Goal: Information Seeking & Learning: Learn about a topic

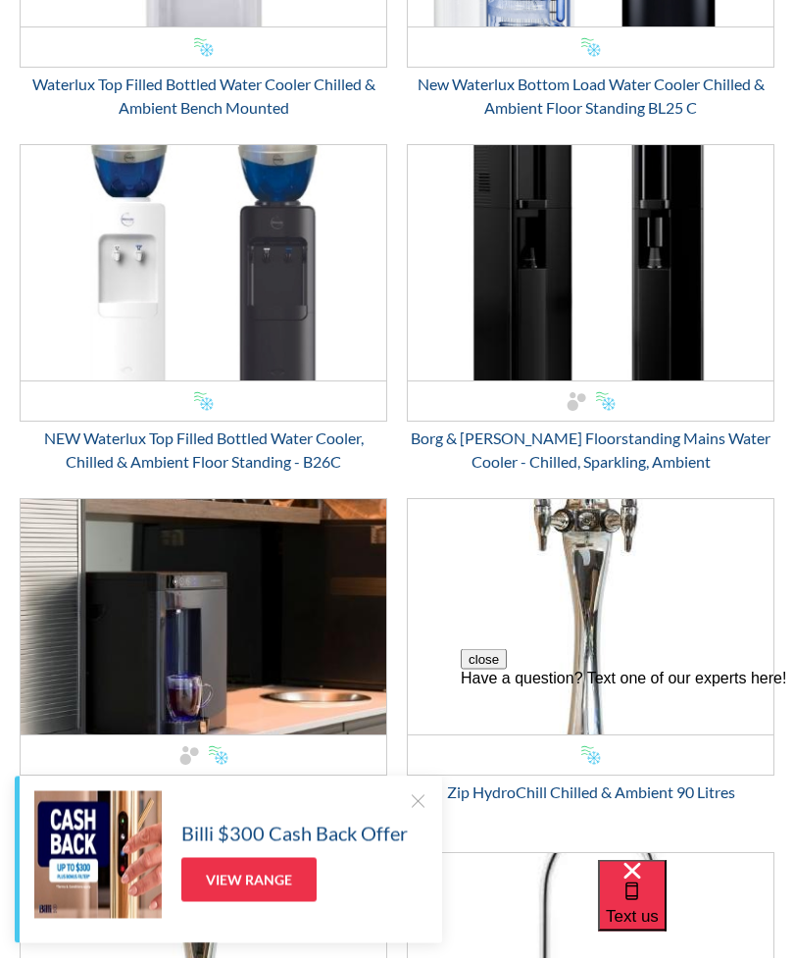
scroll to position [1721, 0]
click at [205, 452] on div "NEW Waterlux Top Filled Bottled Water Cooler, Chilled & Ambient Floor Standing …" at bounding box center [204, 449] width 368 height 47
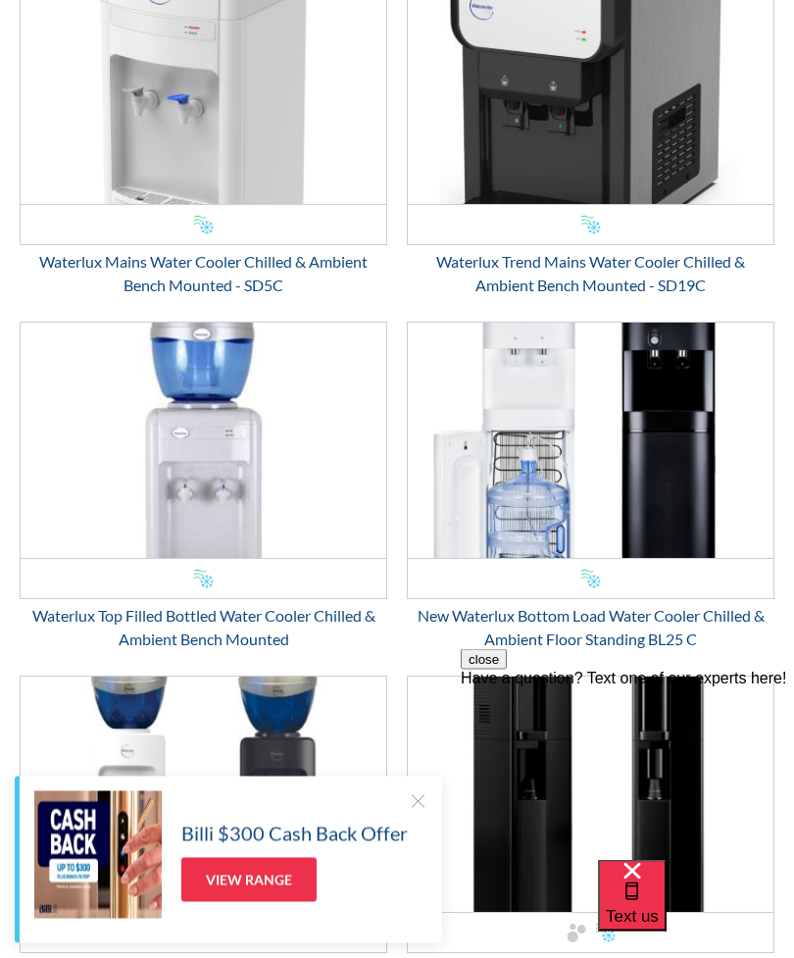
scroll to position [1187, 0]
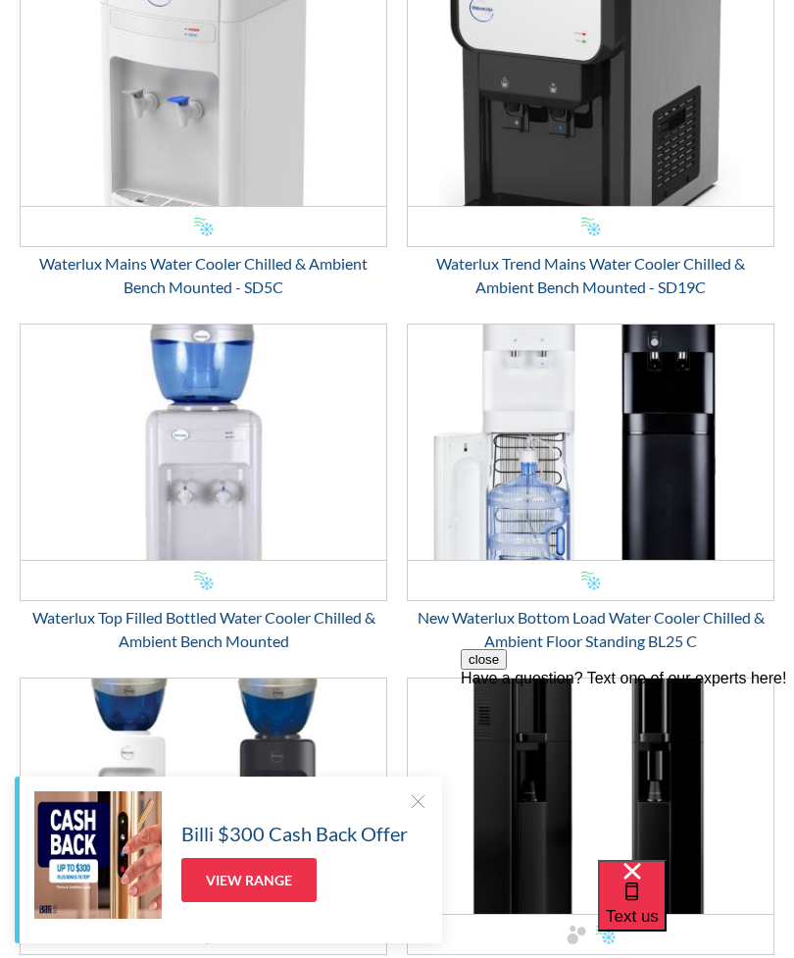
click at [180, 417] on img "Email Form 3" at bounding box center [204, 441] width 366 height 235
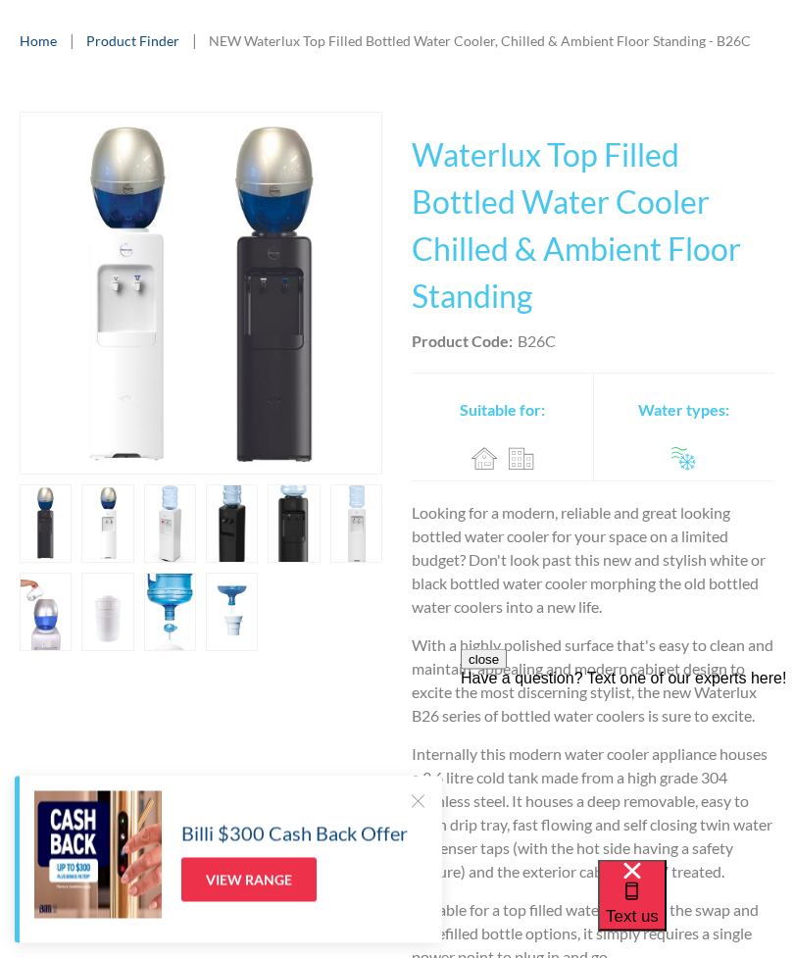
scroll to position [263, 0]
click at [242, 540] on link "open lightbox" at bounding box center [232, 523] width 52 height 78
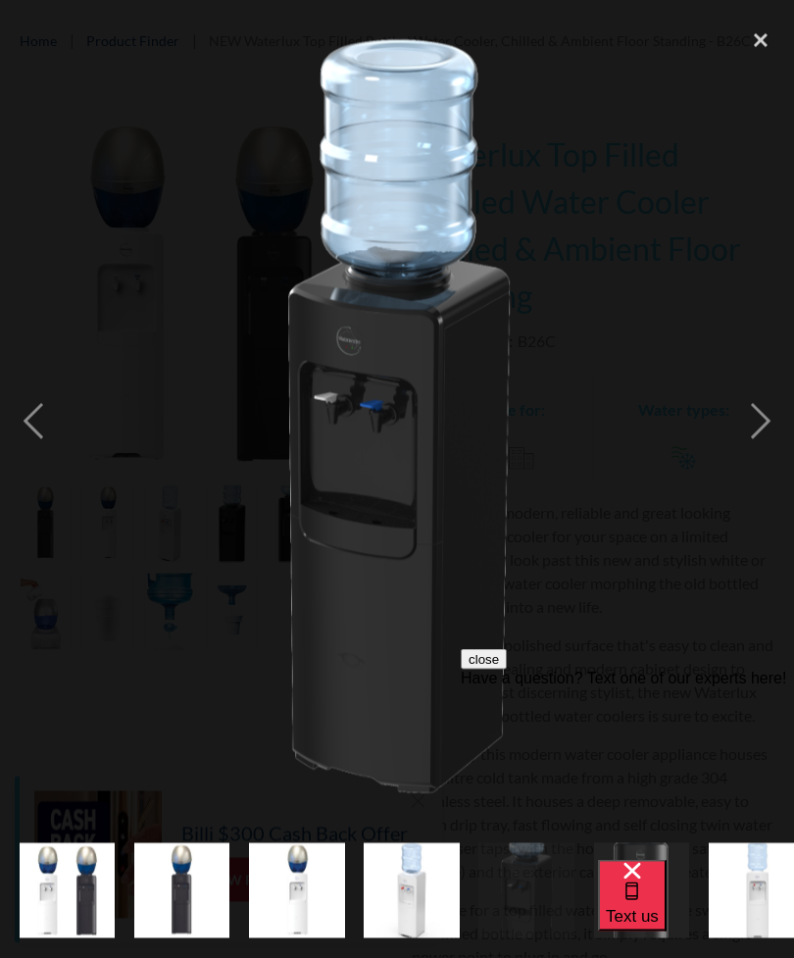
scroll to position [264, 0]
click at [756, 470] on div "next image" at bounding box center [760, 422] width 67 height 805
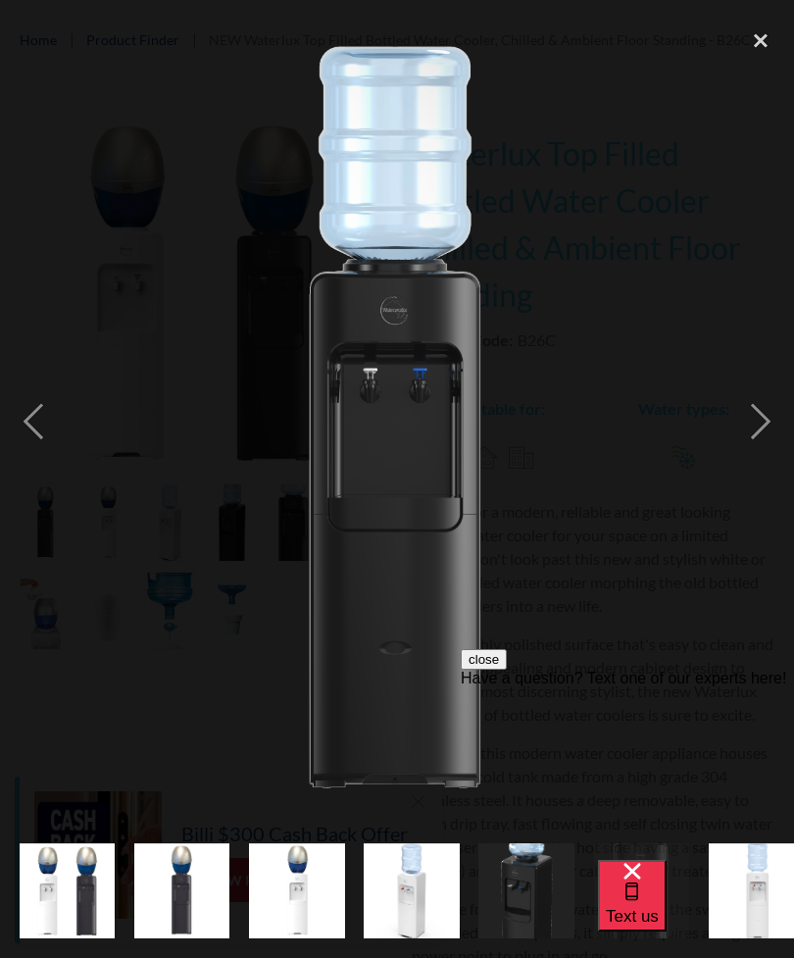
click at [755, 473] on div "next image" at bounding box center [760, 422] width 67 height 805
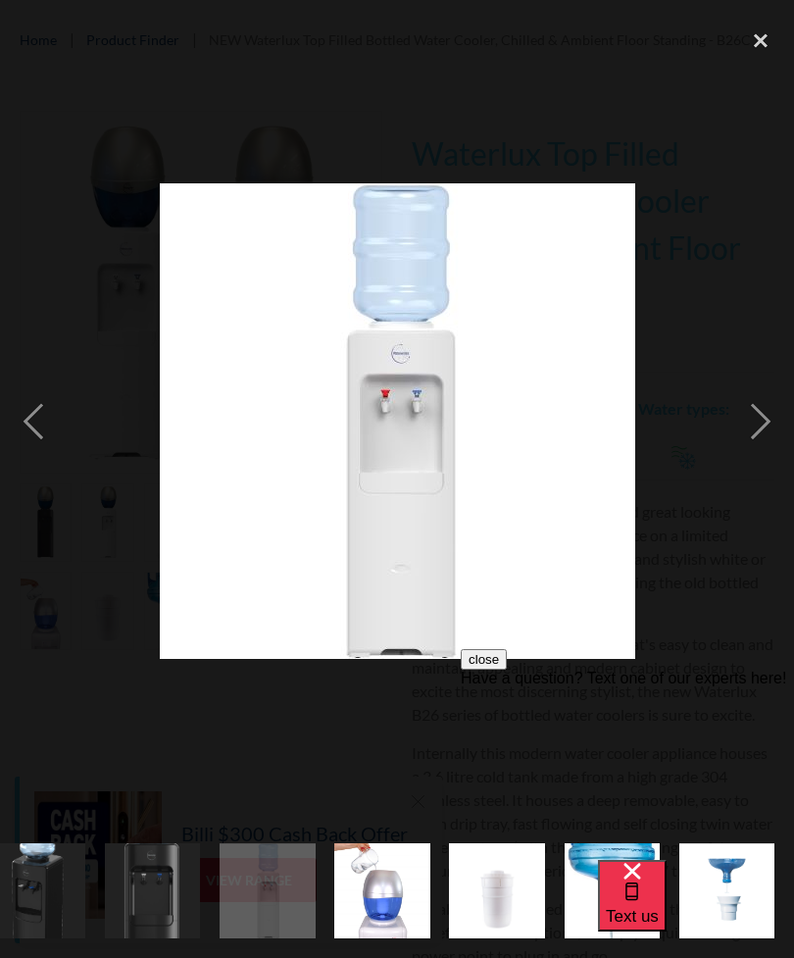
scroll to position [0, 574]
click at [759, 466] on div "next image" at bounding box center [760, 422] width 67 height 805
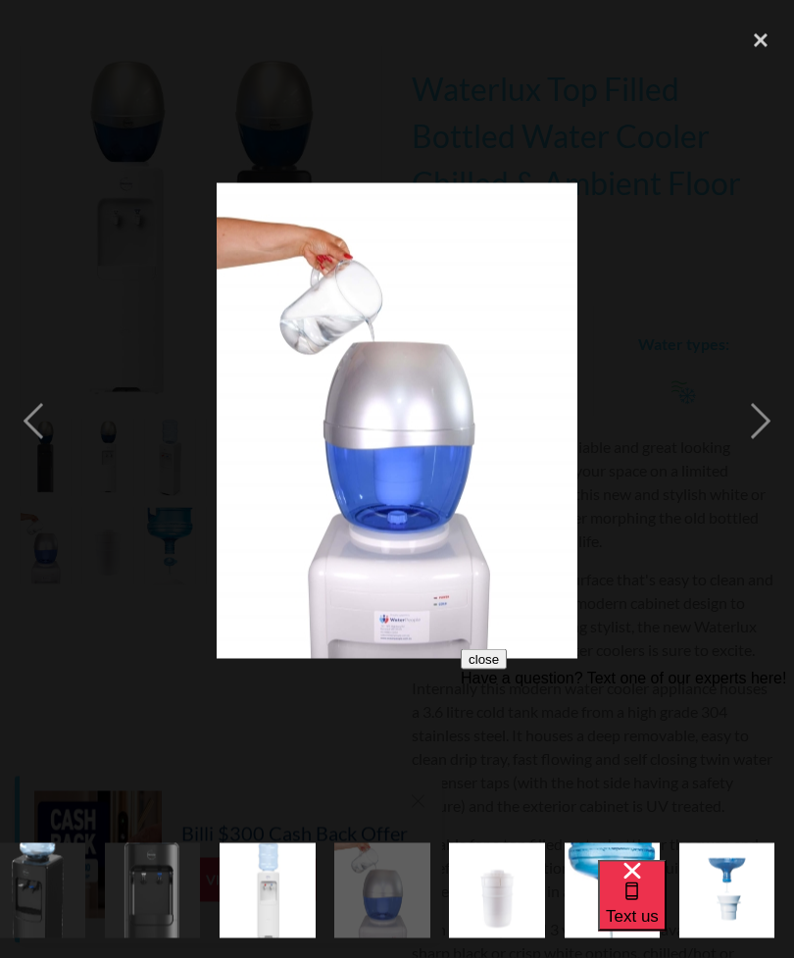
scroll to position [340, 0]
click at [768, 465] on div "next image" at bounding box center [760, 422] width 67 height 805
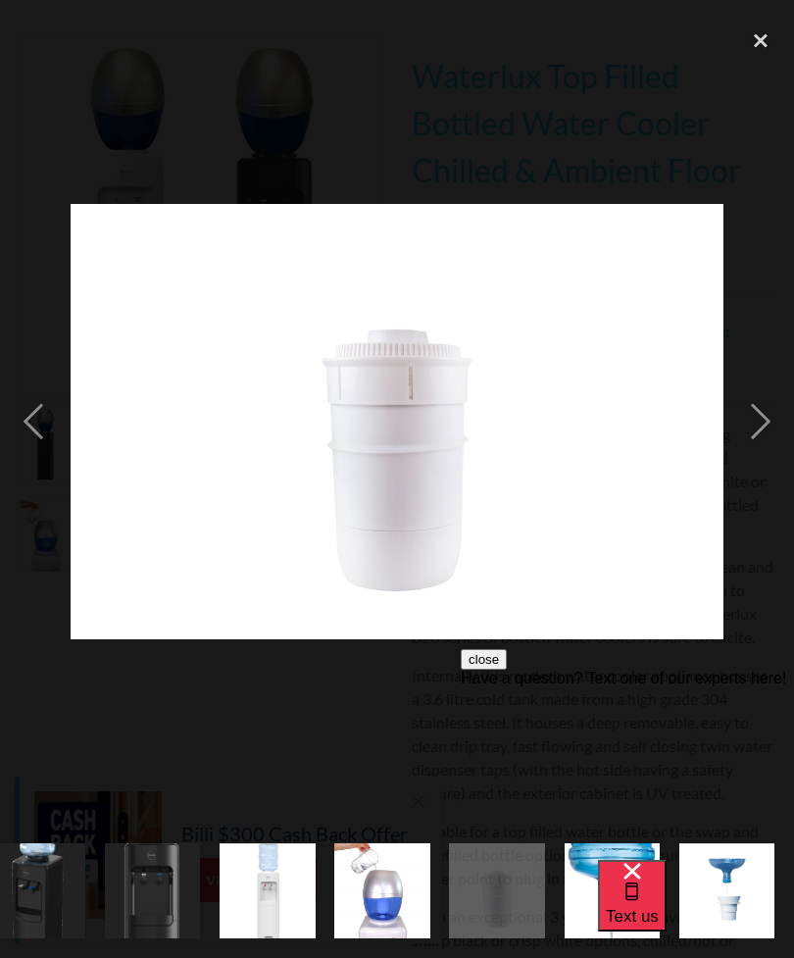
click at [750, 471] on div "next image" at bounding box center [760, 422] width 67 height 805
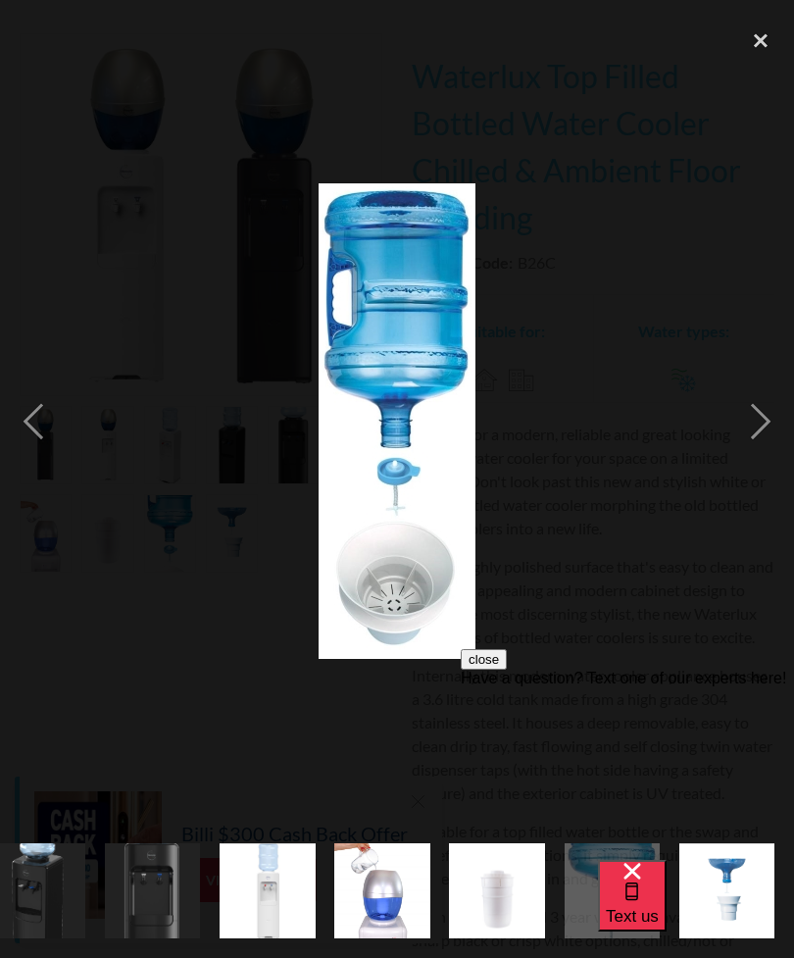
click at [736, 488] on div "next image" at bounding box center [760, 422] width 67 height 805
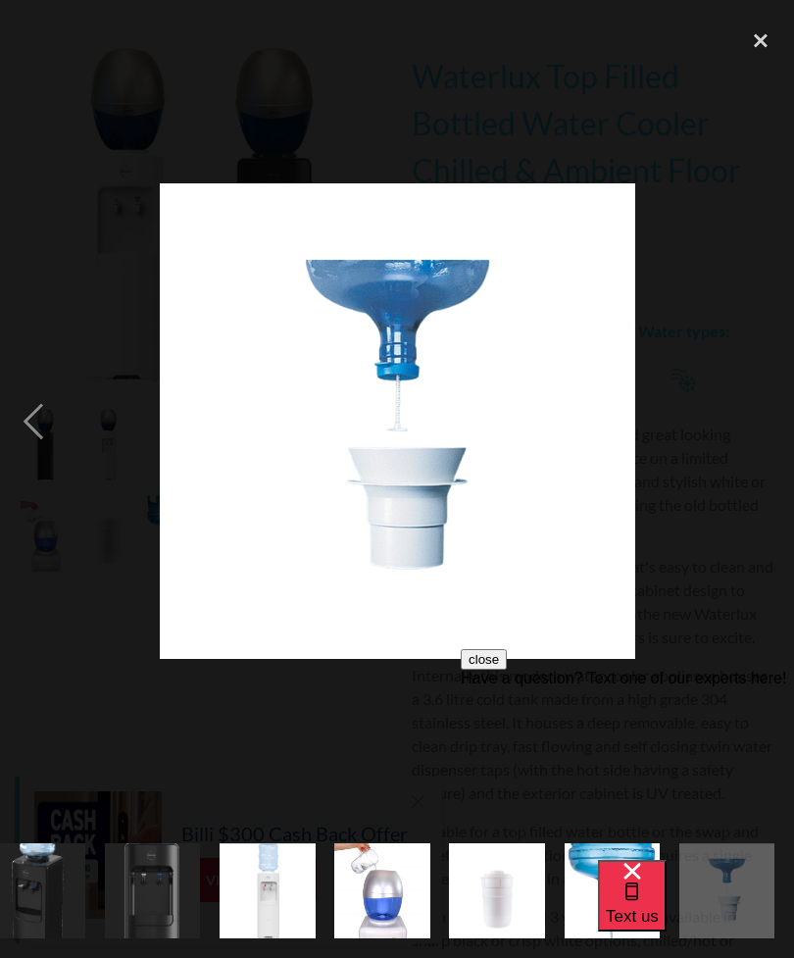
click at [736, 482] on div "next image" at bounding box center [760, 422] width 67 height 805
click at [740, 479] on div "next image" at bounding box center [760, 422] width 67 height 805
click at [40, 456] on div "previous image" at bounding box center [33, 422] width 67 height 805
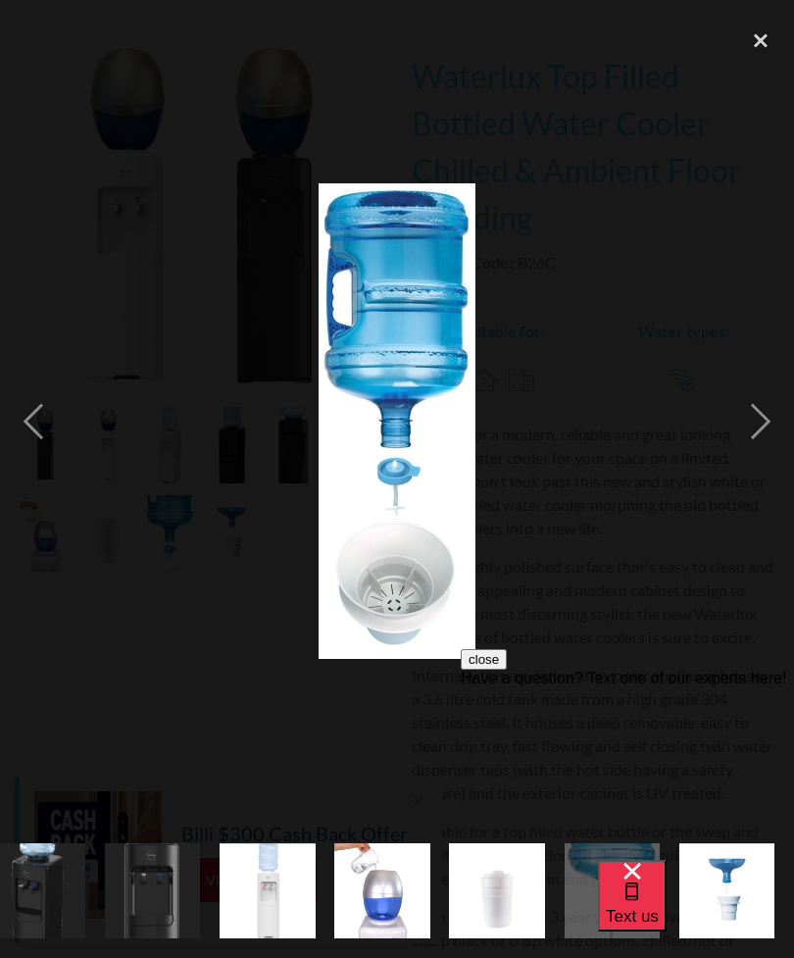
click at [41, 458] on div "previous image" at bounding box center [33, 422] width 67 height 805
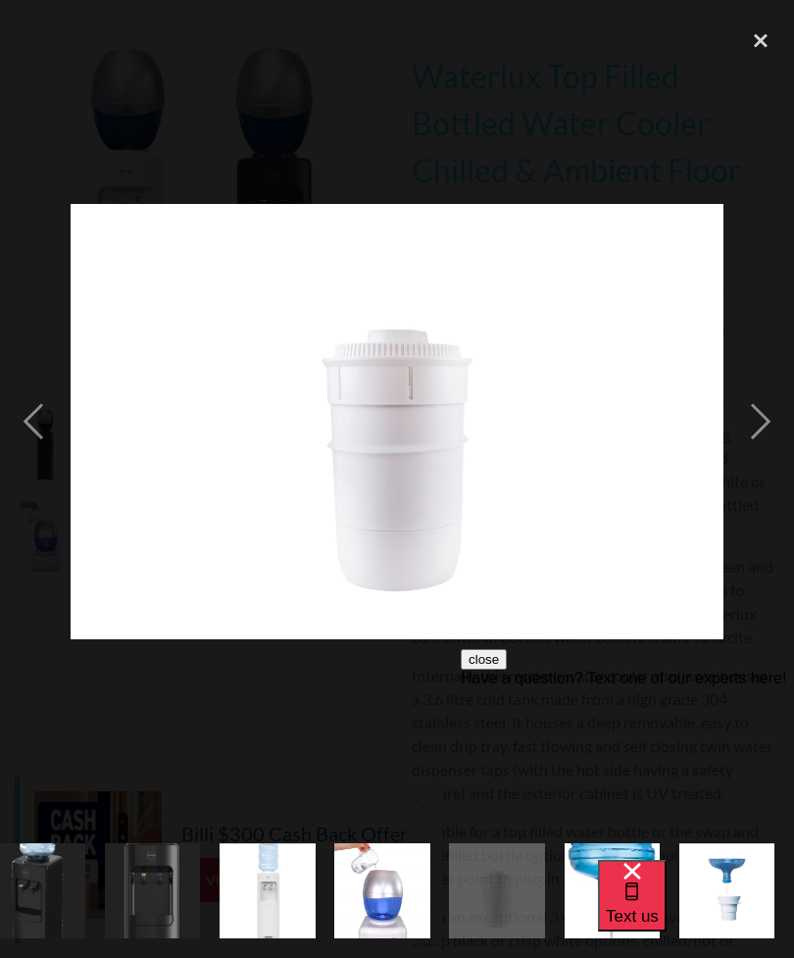
click at [51, 458] on div "previous image" at bounding box center [33, 422] width 67 height 805
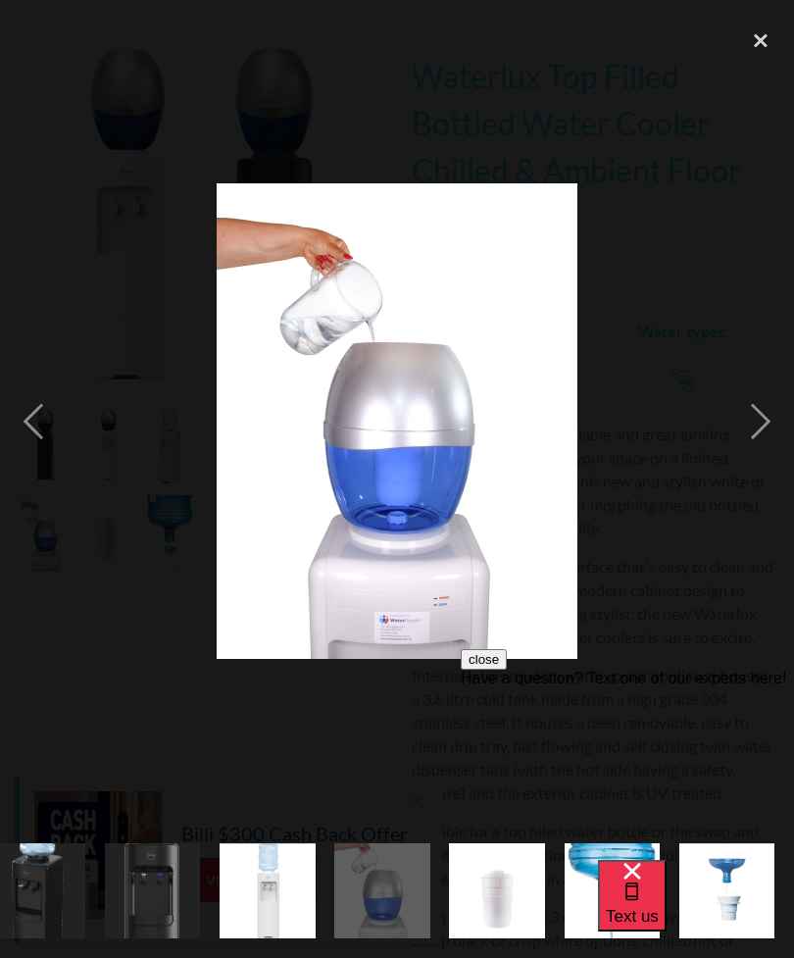
click at [64, 470] on div "previous image" at bounding box center [33, 422] width 67 height 805
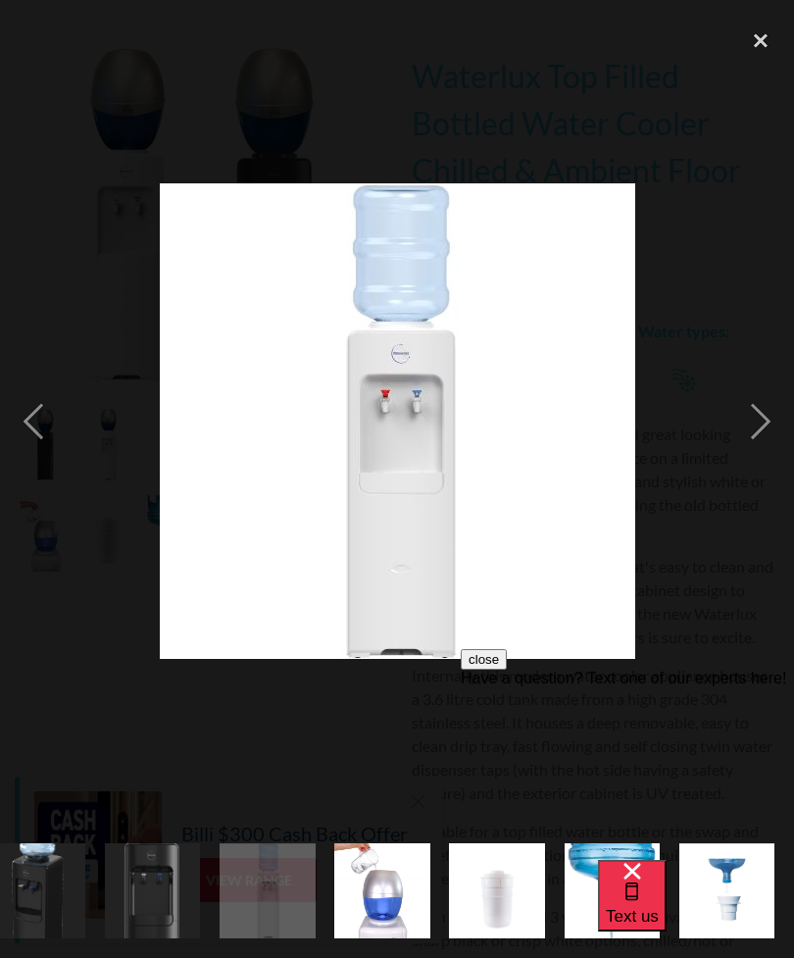
click at [765, 472] on div "next image" at bounding box center [760, 422] width 67 height 805
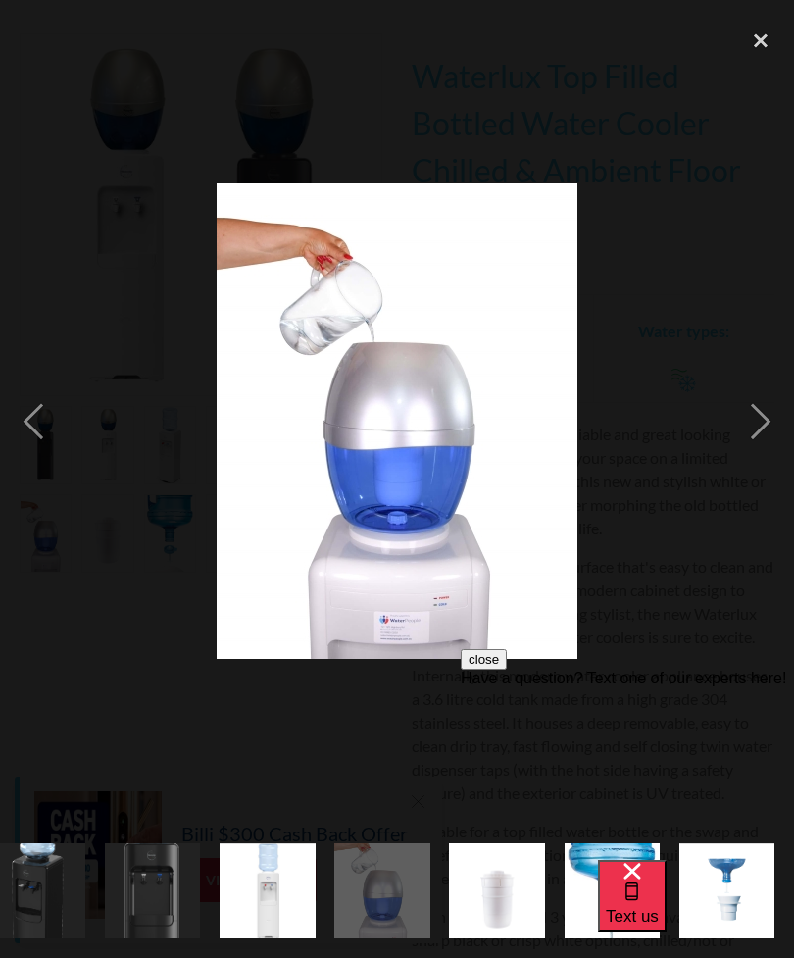
click at [54, 455] on div "previous image" at bounding box center [33, 422] width 67 height 805
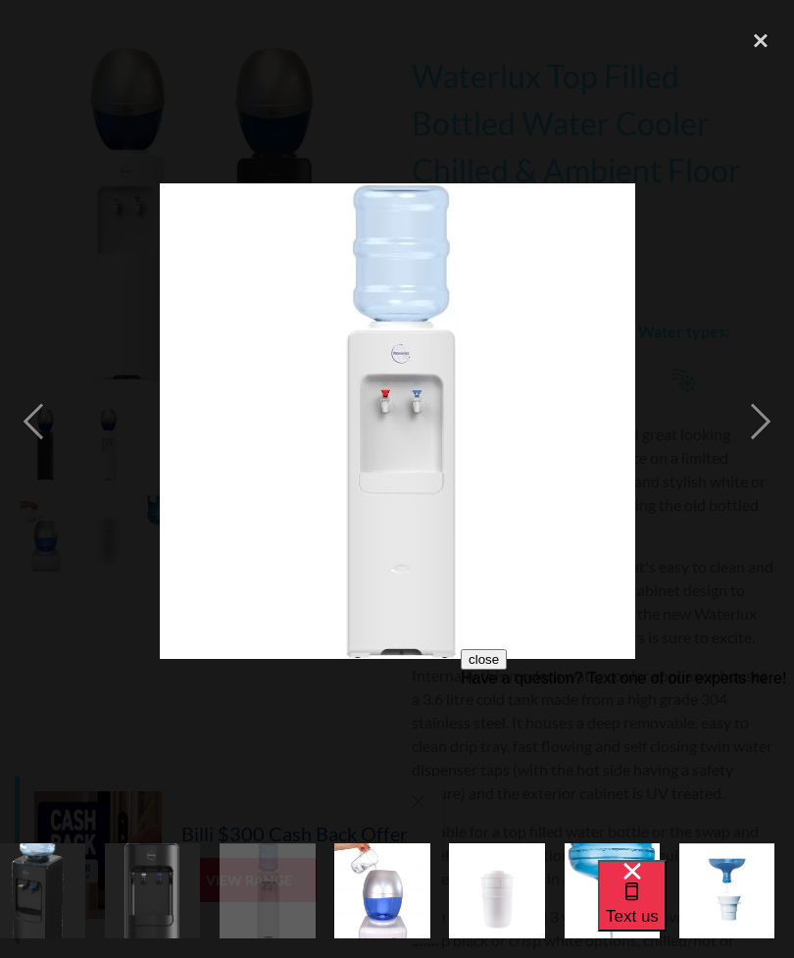
click at [68, 459] on div at bounding box center [397, 422] width 794 height 805
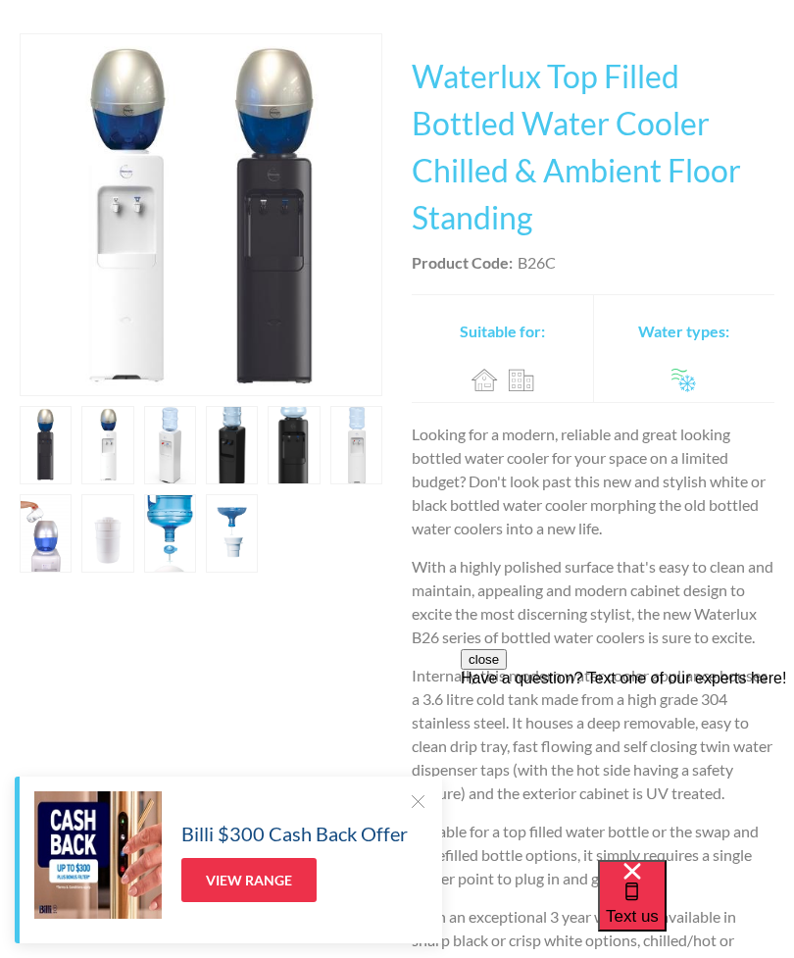
scroll to position [0, 0]
click at [59, 456] on link "open lightbox" at bounding box center [46, 445] width 52 height 78
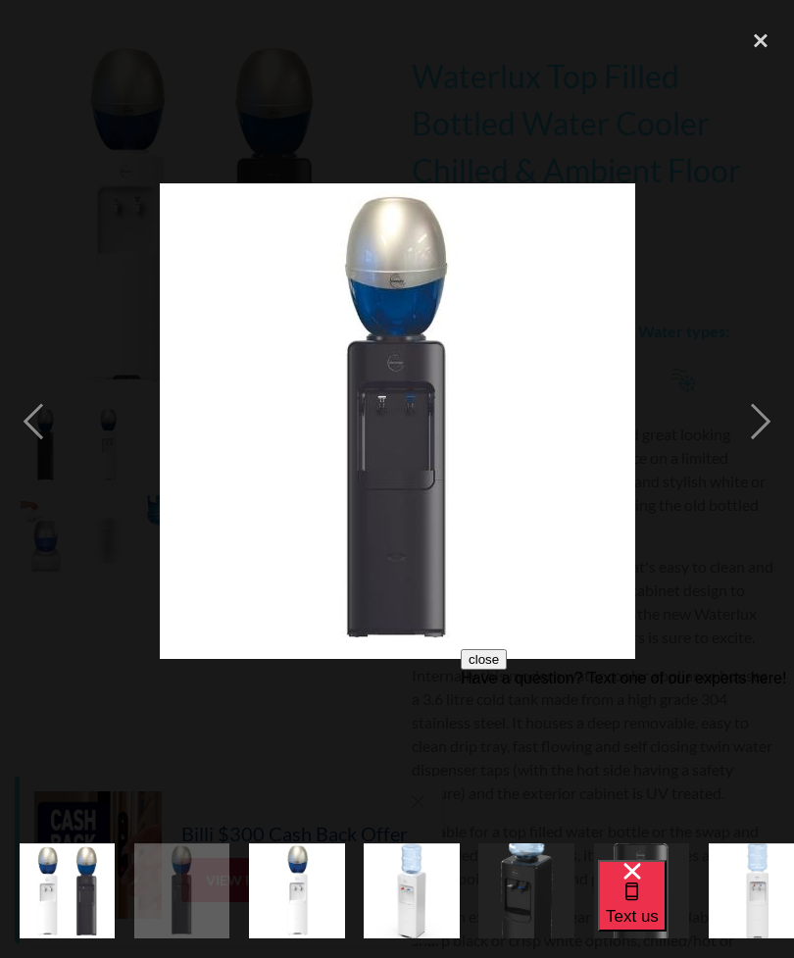
click at [763, 40] on div "close lightbox" at bounding box center [760, 41] width 67 height 43
